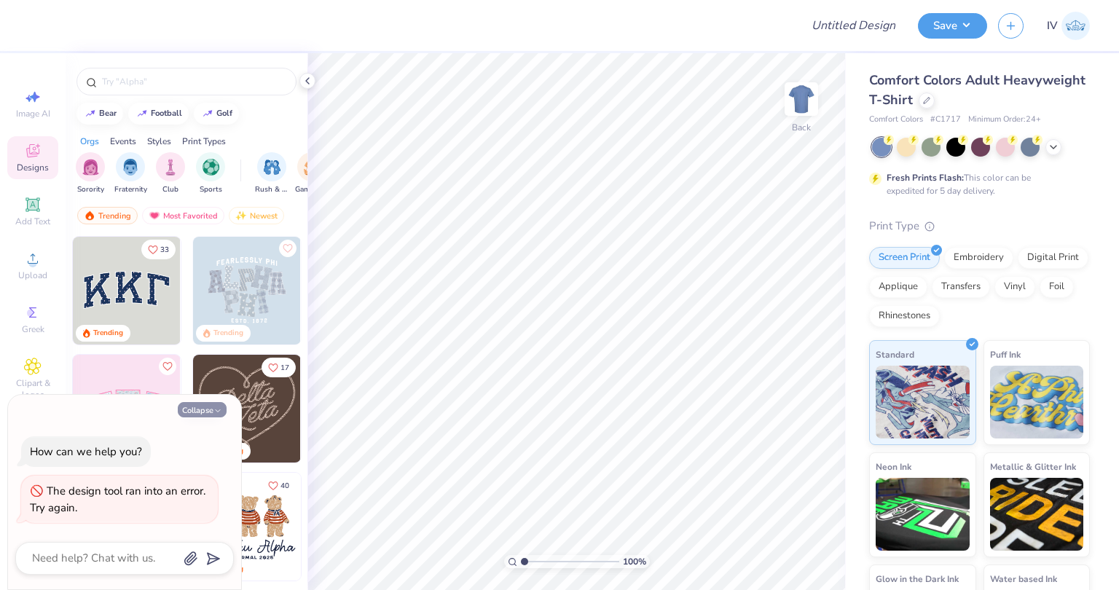
click at [210, 410] on button "Collapse" at bounding box center [202, 409] width 49 height 15
type textarea "x"
click at [934, 100] on div at bounding box center [926, 99] width 16 height 16
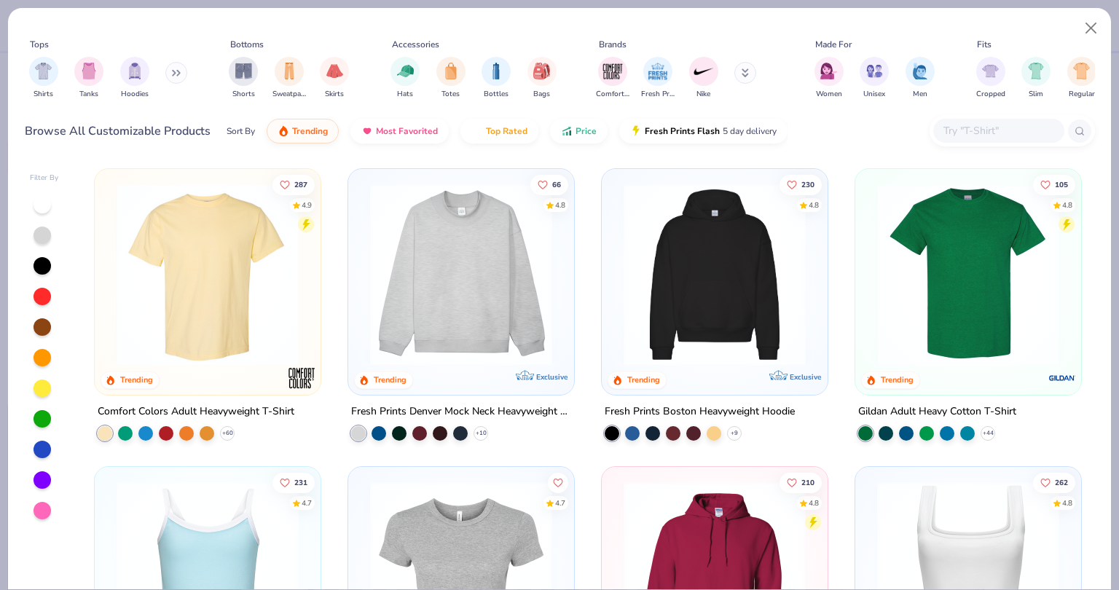
scroll to position [7, 0]
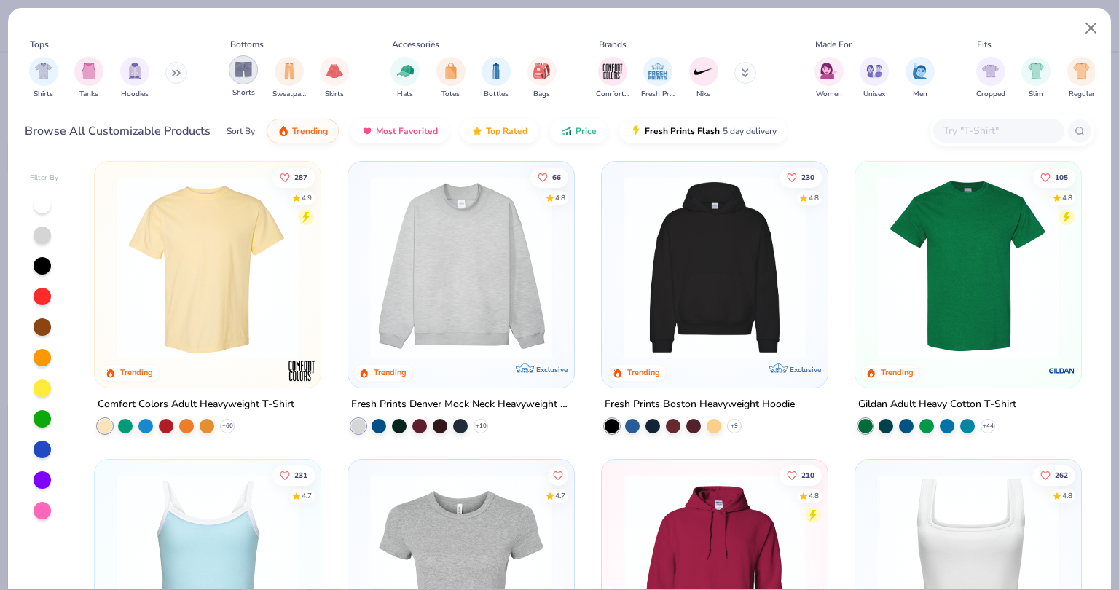
click at [242, 65] on img "filter for Shorts" at bounding box center [243, 69] width 17 height 17
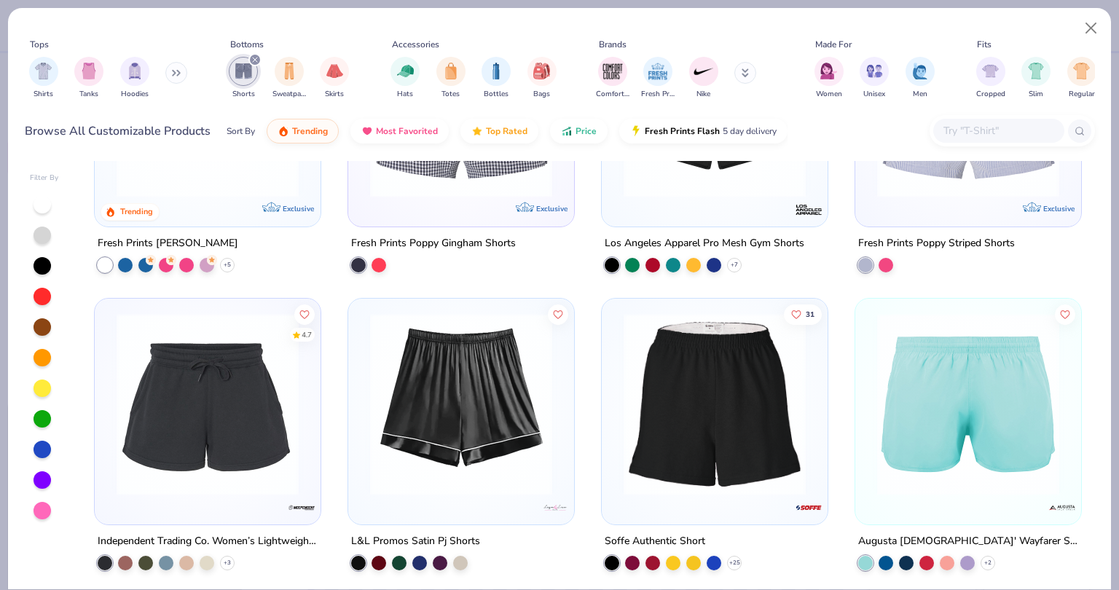
scroll to position [462, 0]
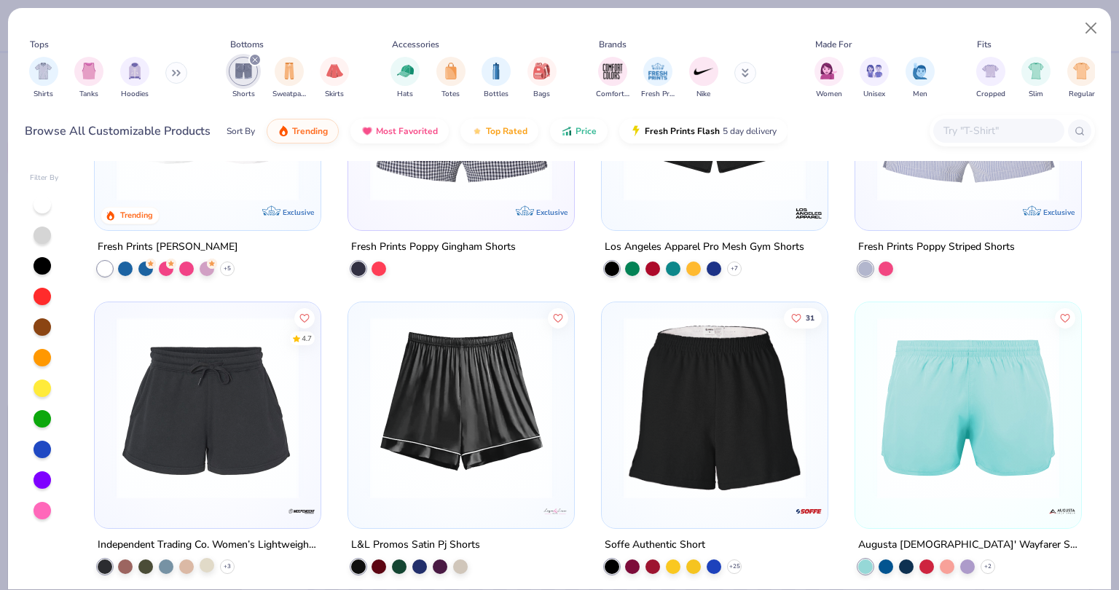
click at [202, 561] on div at bounding box center [207, 564] width 15 height 15
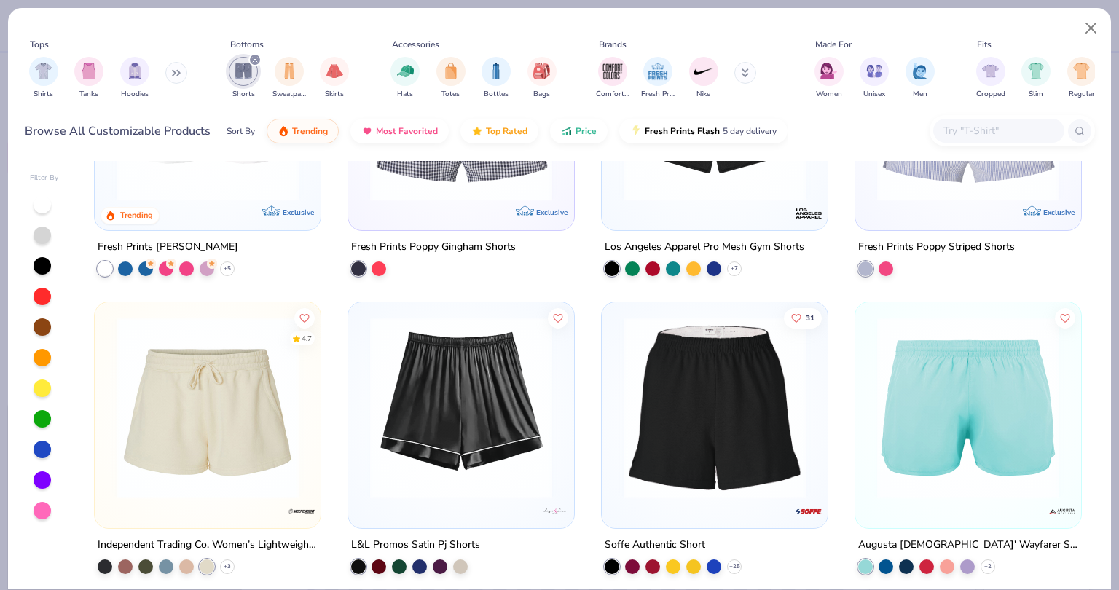
click at [239, 411] on img at bounding box center [207, 407] width 197 height 182
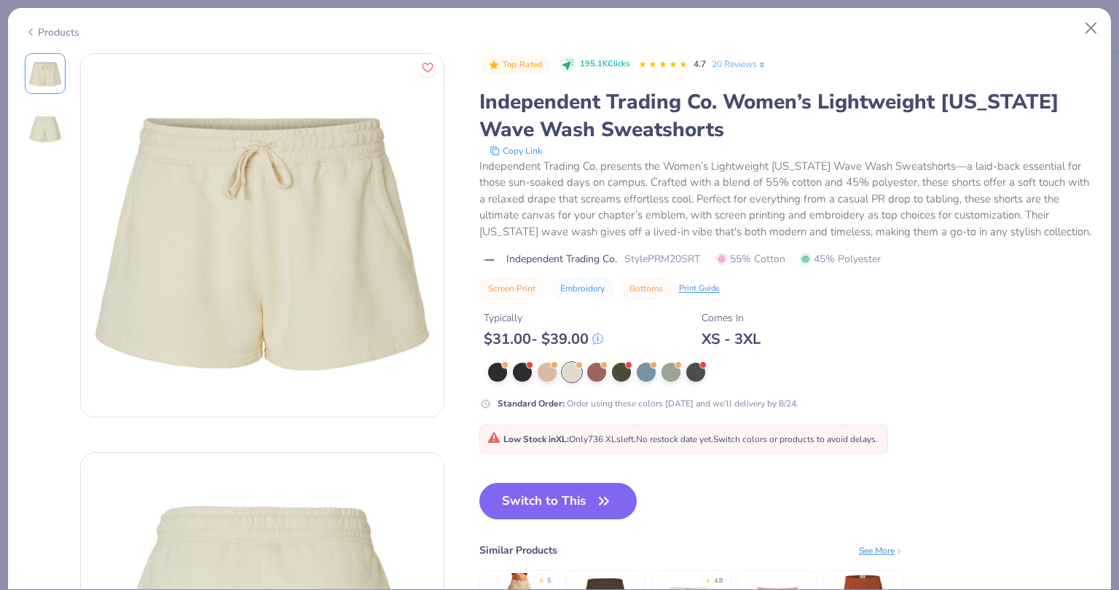
type textarea "x"
